Goal: Task Accomplishment & Management: Use online tool/utility

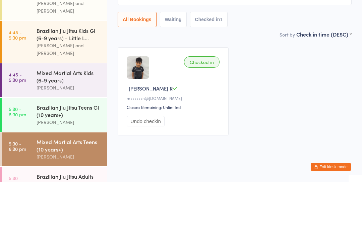
click at [72, 123] on div "Mixed Martial Arts Kids (6-9 years)" at bounding box center [69, 130] width 65 height 15
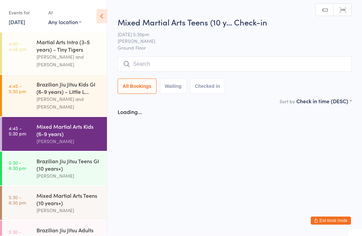
scroll to position [0, 0]
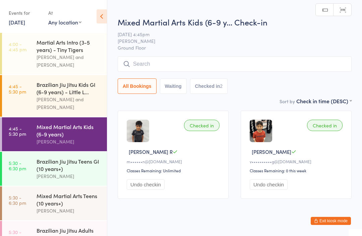
click at [85, 96] on div "[PERSON_NAME] and [PERSON_NAME]" at bounding box center [69, 103] width 65 height 15
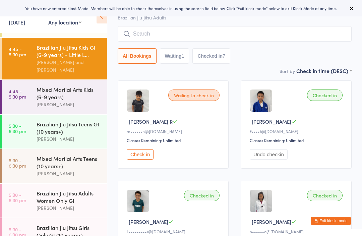
scroll to position [39, 0]
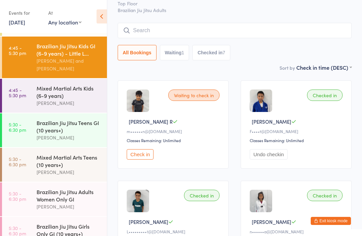
click at [67, 138] on div "[PERSON_NAME]" at bounding box center [69, 138] width 65 height 8
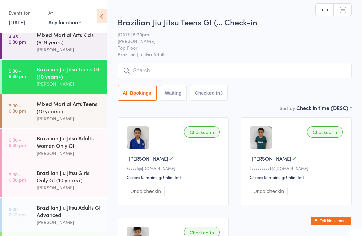
scroll to position [92, 0]
click at [34, 116] on link "5:30 - 6:30 pm Mixed Martial Arts Teens (10 years+) Joao Teixeira" at bounding box center [54, 112] width 105 height 34
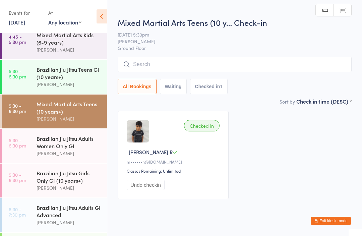
click at [41, 148] on div "Brazilian Jiu Jitsu Adults Women Only GI" at bounding box center [69, 142] width 65 height 15
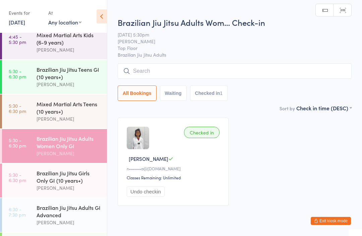
click at [268, 65] on input "search" at bounding box center [235, 70] width 234 height 15
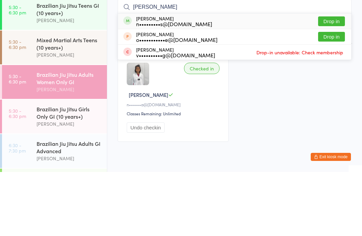
type input "Ellie"
click at [330, 81] on button "Drop in" at bounding box center [331, 86] width 27 height 10
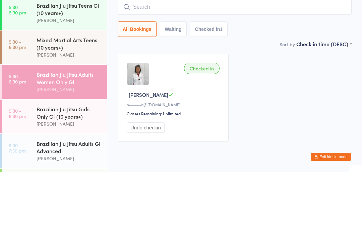
scroll to position [25, 0]
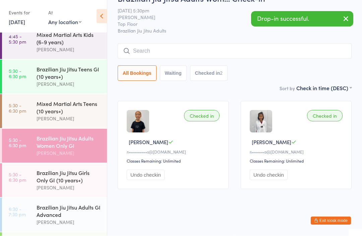
click at [293, 44] on input "search" at bounding box center [235, 51] width 234 height 15
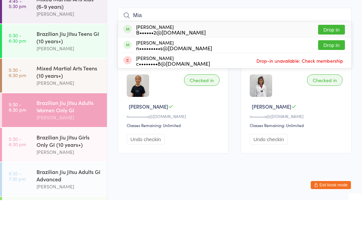
type input "Mia"
click at [330, 76] on button "Drop in" at bounding box center [331, 81] width 27 height 10
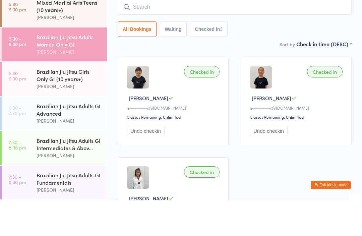
scroll to position [159, 0]
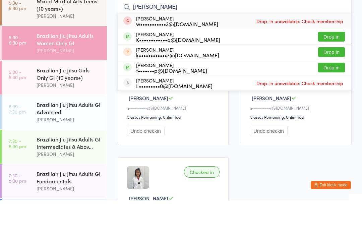
type input "Kate"
click at [192, 73] on div "K••••••••••••a@gmail.com" at bounding box center [178, 75] width 84 height 5
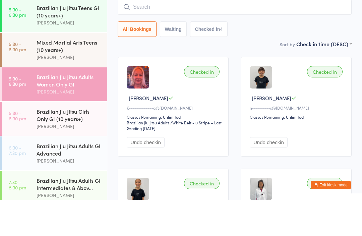
scroll to position [117, 0]
click at [63, 75] on div "Mixed Martial Arts Teens (10 years+)" at bounding box center [69, 82] width 65 height 15
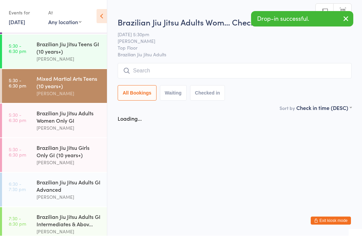
scroll to position [0, 0]
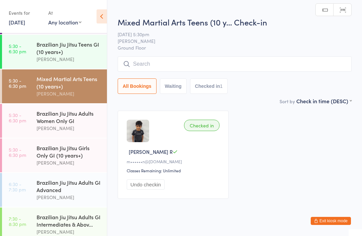
click at [170, 61] on input "search" at bounding box center [235, 63] width 234 height 15
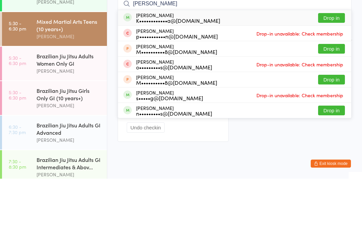
type input "Peter m"
click at [206, 67] on div "Peter Malov K••••••••••••a@gmail.com Drop in" at bounding box center [235, 74] width 234 height 15
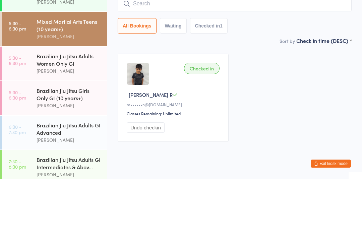
scroll to position [18, 0]
